Goal: Navigation & Orientation: Find specific page/section

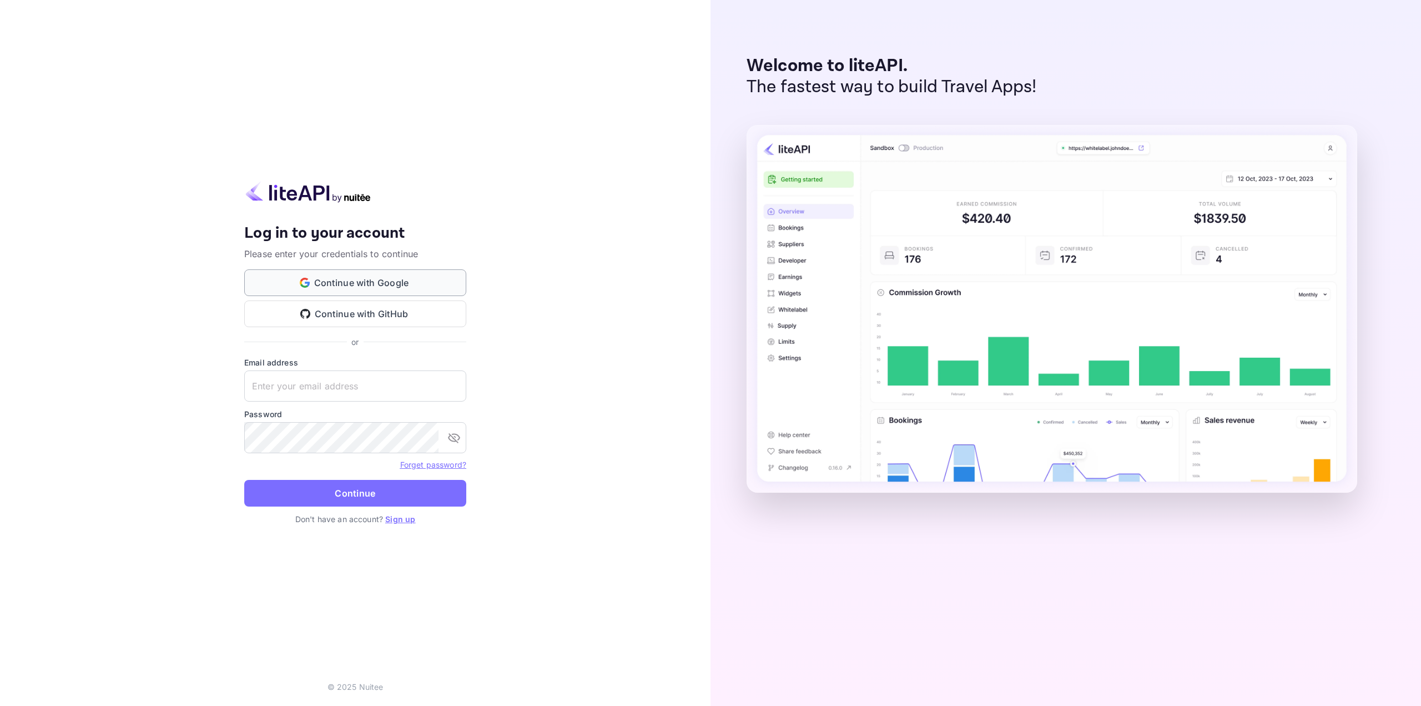
click at [386, 290] on button "Continue with Google" at bounding box center [355, 282] width 222 height 27
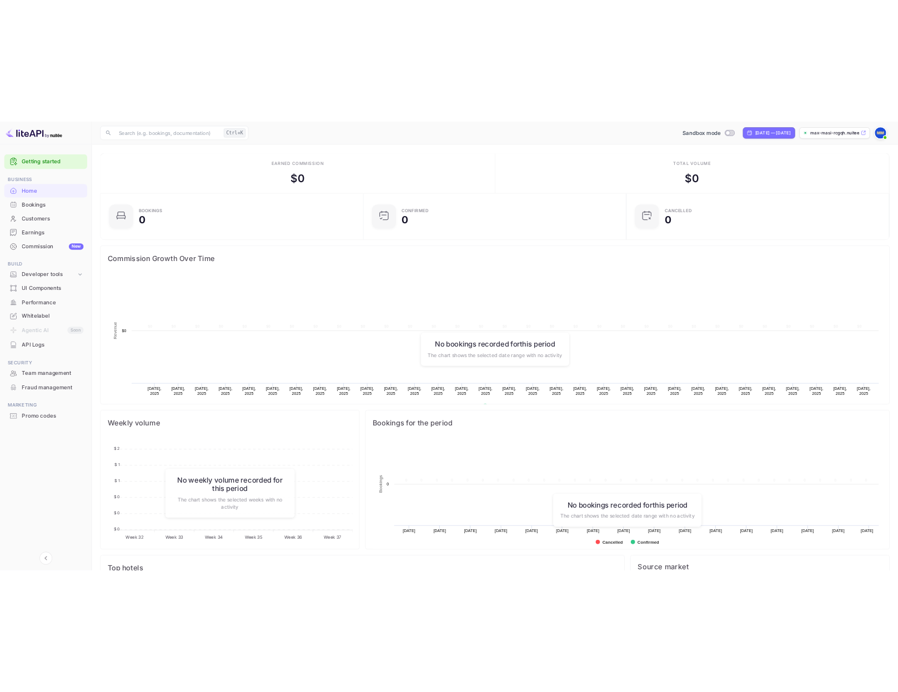
scroll to position [172, 399]
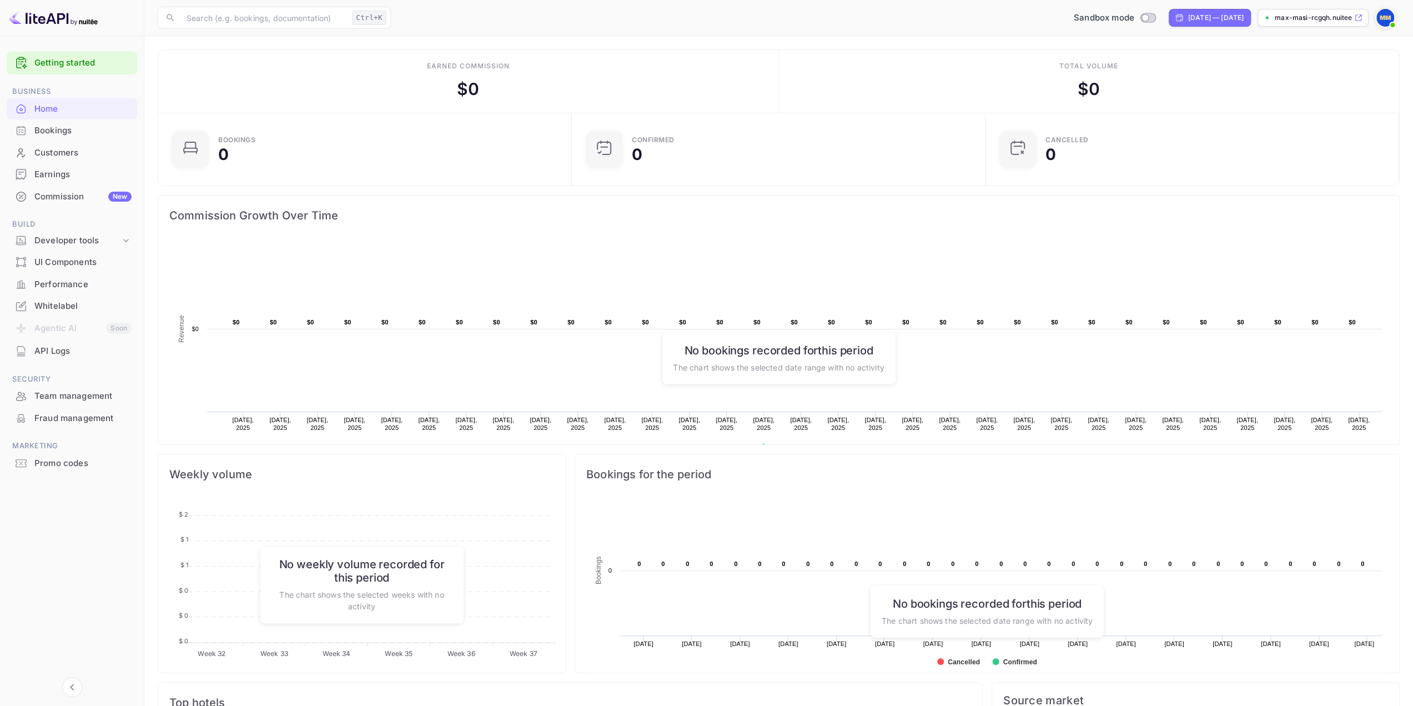
click at [51, 359] on div "API Logs" at bounding box center [72, 351] width 130 height 22
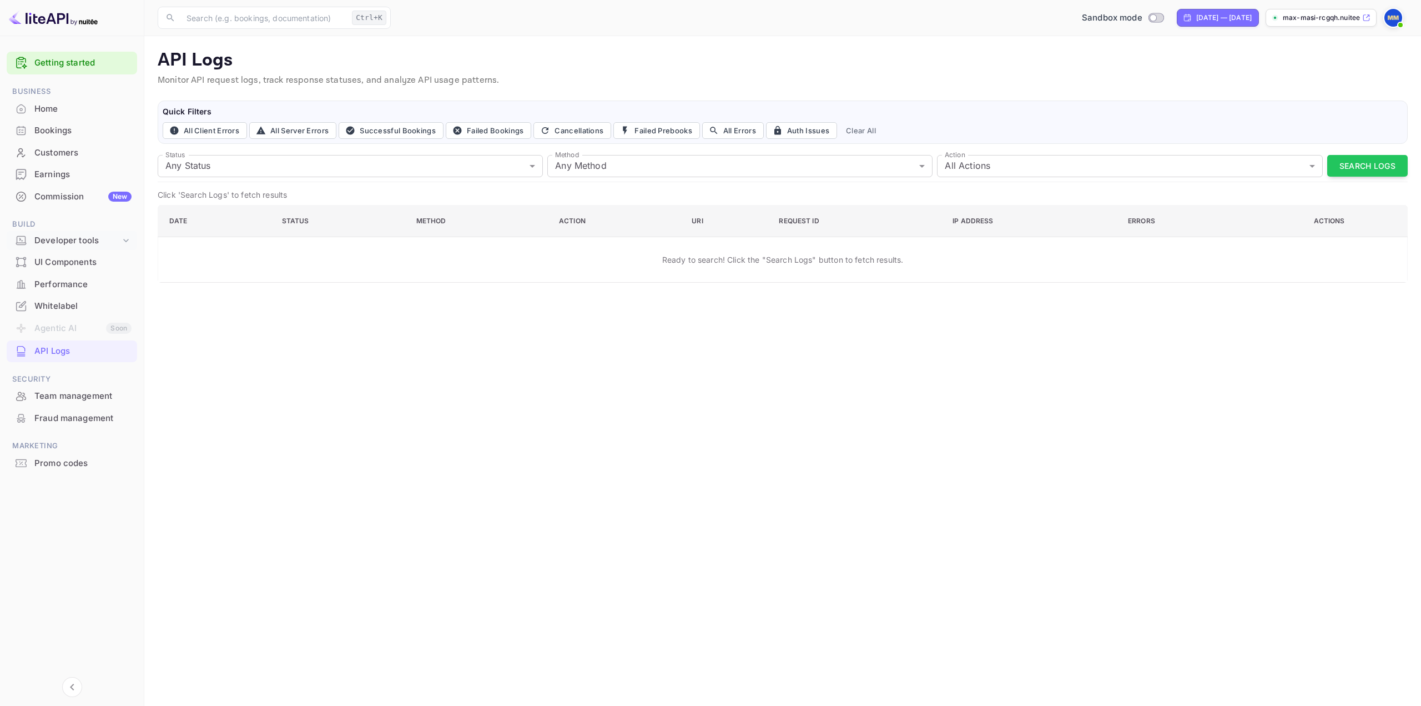
click at [49, 239] on div "Developer tools" at bounding box center [77, 240] width 86 height 13
click at [48, 274] on p "API Keys" at bounding box center [55, 276] width 33 height 12
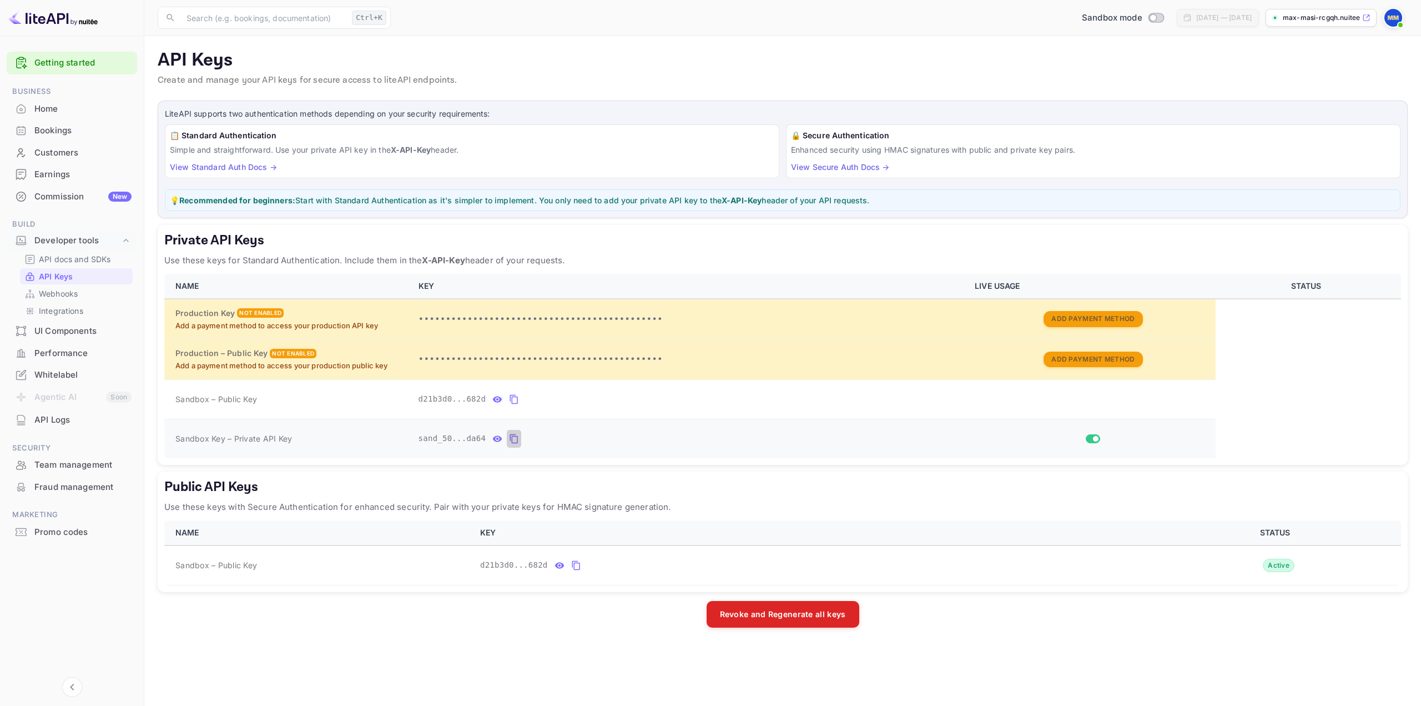
click at [510, 434] on icon "private api keys table" at bounding box center [514, 438] width 8 height 9
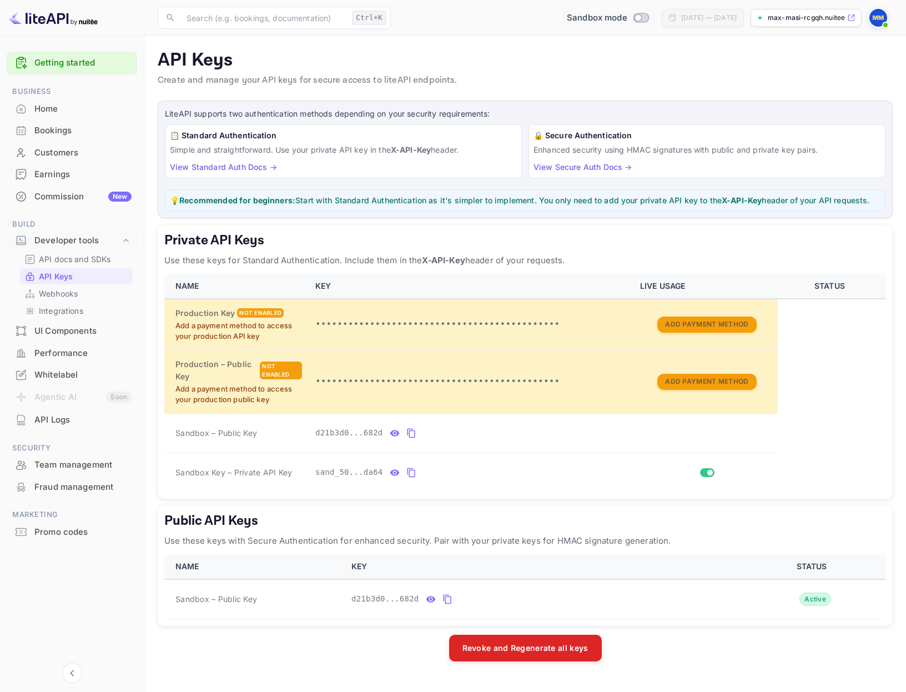
click at [627, 17] on input "Switch to Production mode" at bounding box center [638, 17] width 22 height 7
checkbox input "false"
click at [839, 474] on table "NAME KEY LIVE USAGE STATUS Production Key Not enabled Add a payment method to a…" at bounding box center [525, 383] width 722 height 218
click at [809, 418] on table "NAME KEY LIVE USAGE STATUS Production Key Not enabled Add a payment method to a…" at bounding box center [525, 383] width 722 height 218
click at [79, 264] on p "API docs and SDKs" at bounding box center [75, 259] width 72 height 12
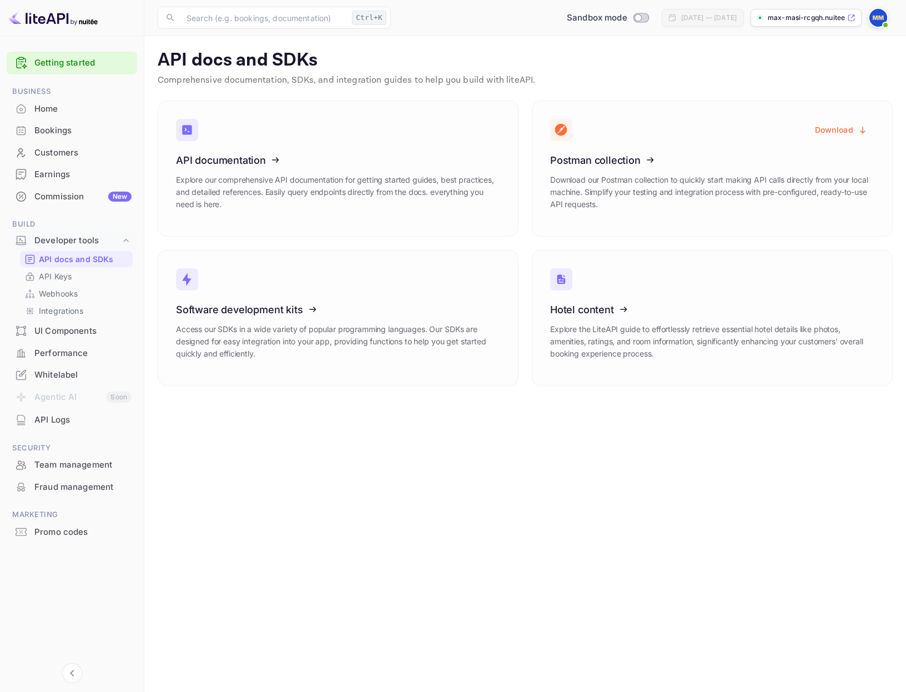
click at [86, 339] on div "UI Components" at bounding box center [72, 331] width 130 height 22
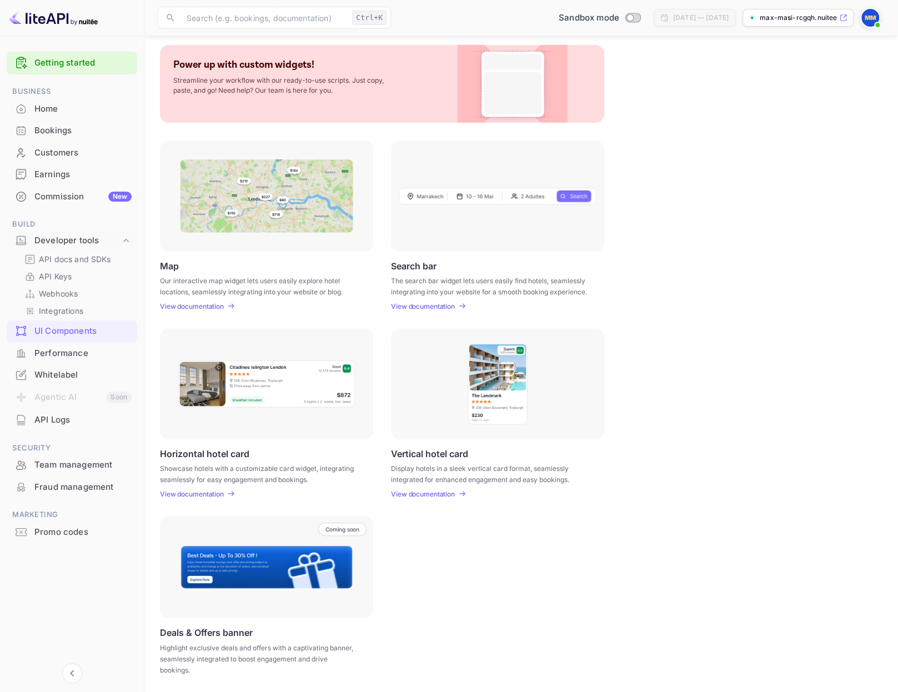
scroll to position [56, 0]
click at [89, 361] on div "Performance" at bounding box center [72, 354] width 130 height 22
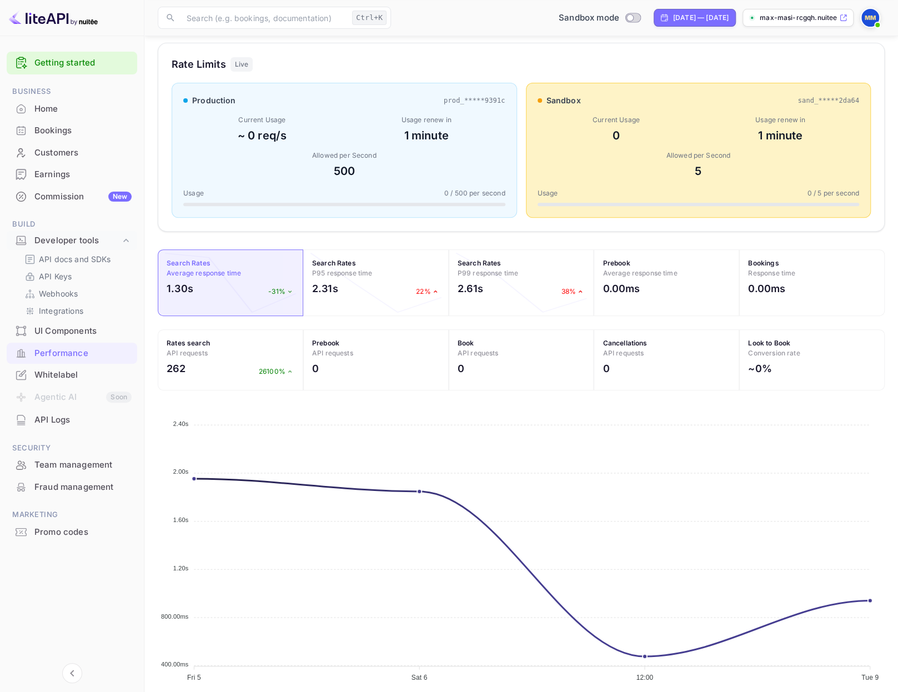
scroll to position [172, 0]
click at [44, 370] on div "Whitelabel" at bounding box center [82, 375] width 97 height 13
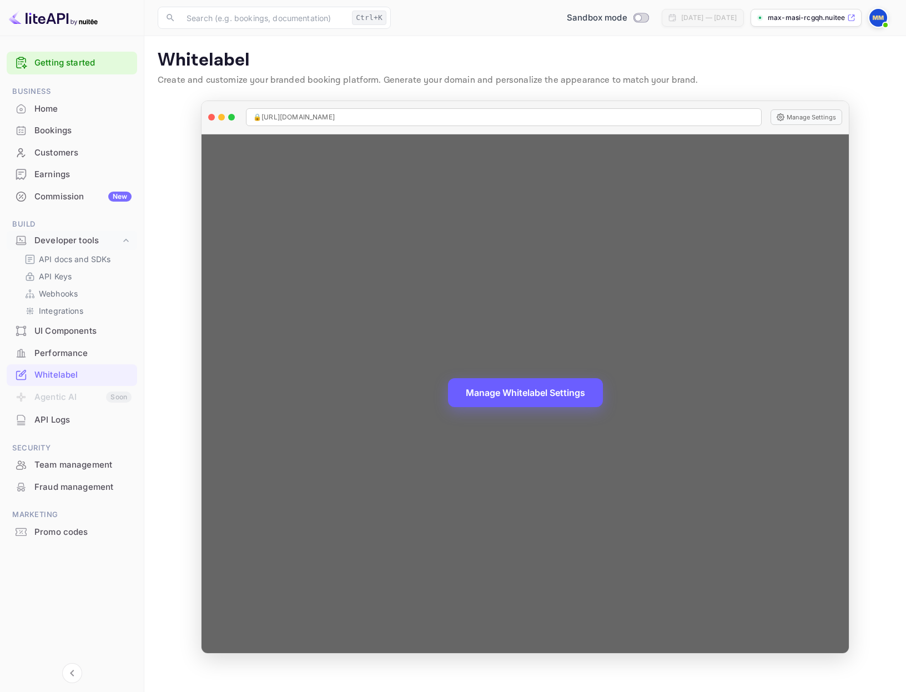
click at [472, 392] on button "Manage Whitelabel Settings" at bounding box center [525, 392] width 155 height 29
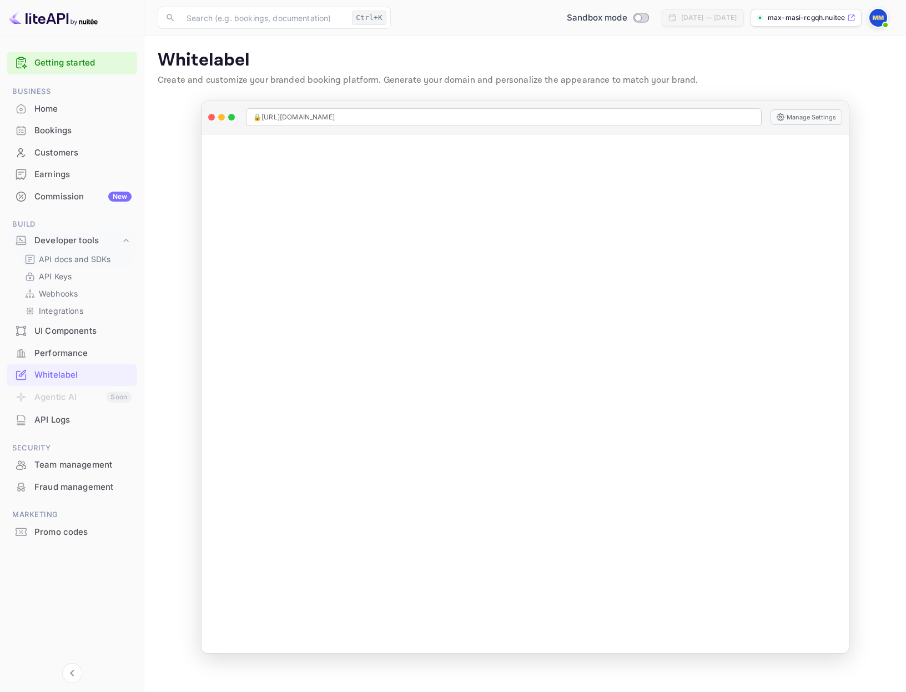
click at [93, 254] on p "API docs and SDKs" at bounding box center [75, 259] width 72 height 12
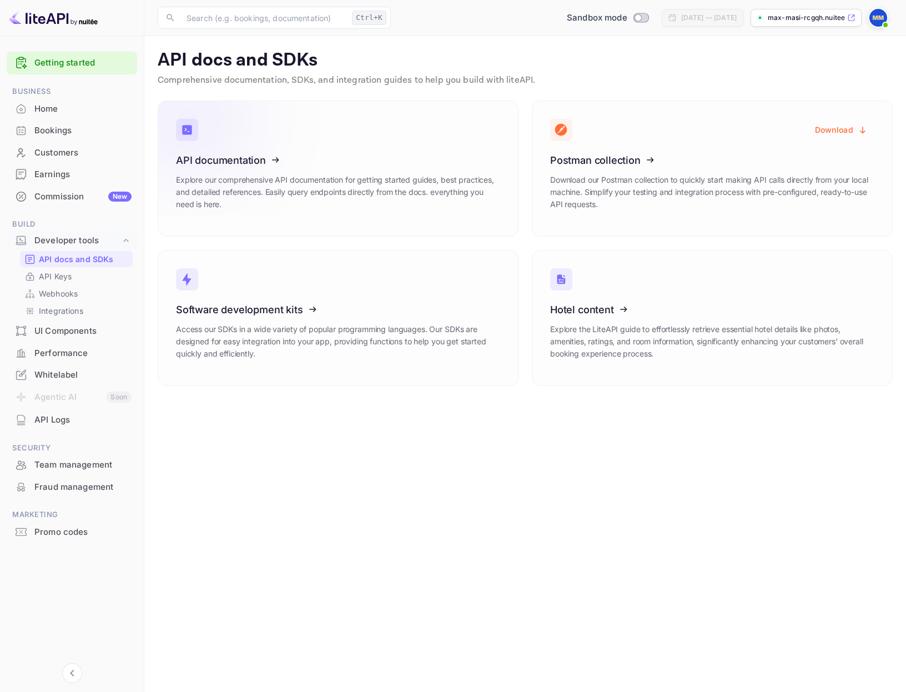
click at [246, 155] on icon at bounding box center [244, 158] width 173 height 114
